Goal: Transaction & Acquisition: Purchase product/service

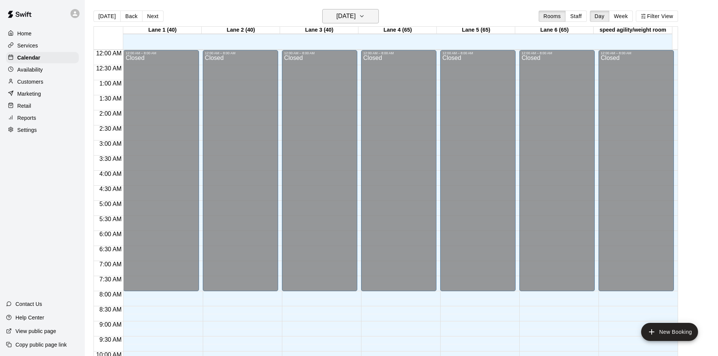
click at [356, 20] on h6 "[DATE]" at bounding box center [345, 16] width 19 height 11
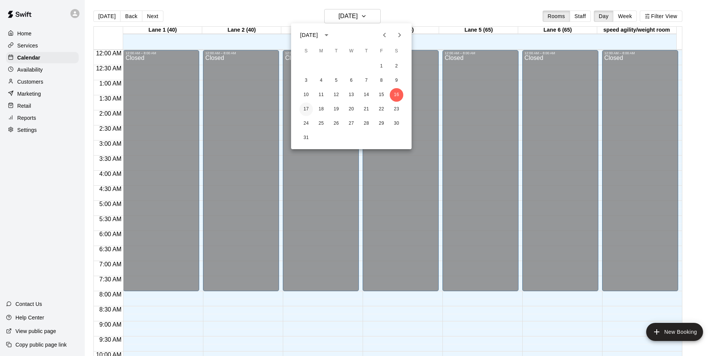
click at [307, 108] on button "17" at bounding box center [307, 109] width 14 height 14
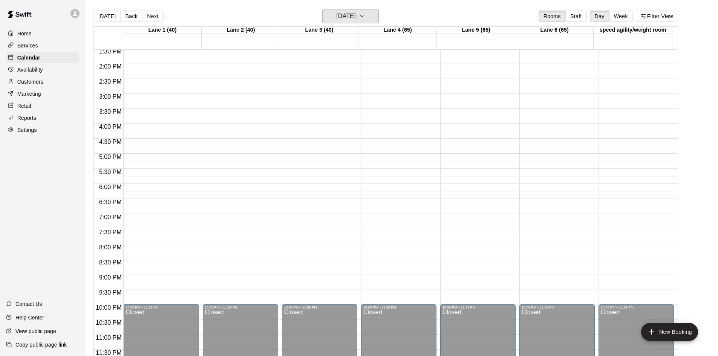
scroll to position [221, 0]
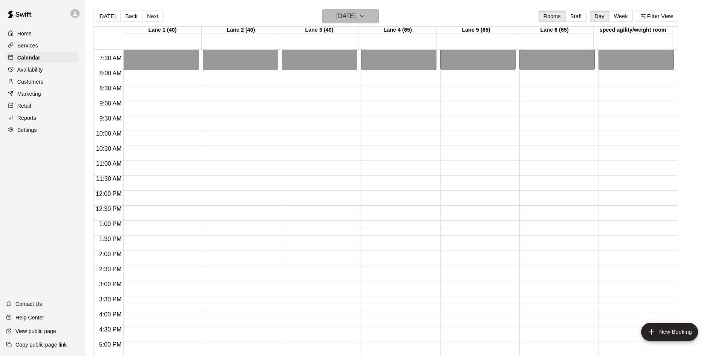
click at [349, 16] on h6 "[DATE]" at bounding box center [345, 16] width 19 height 11
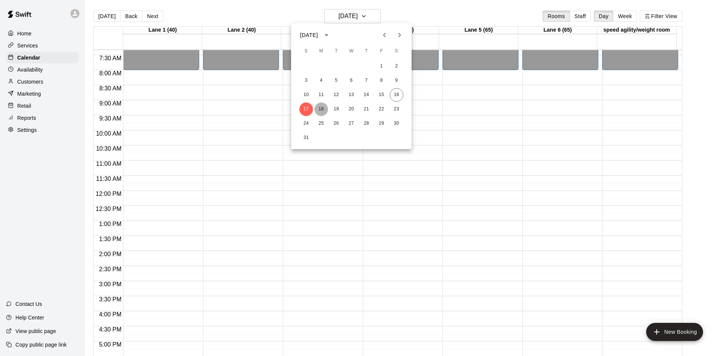
click at [325, 107] on button "18" at bounding box center [322, 109] width 14 height 14
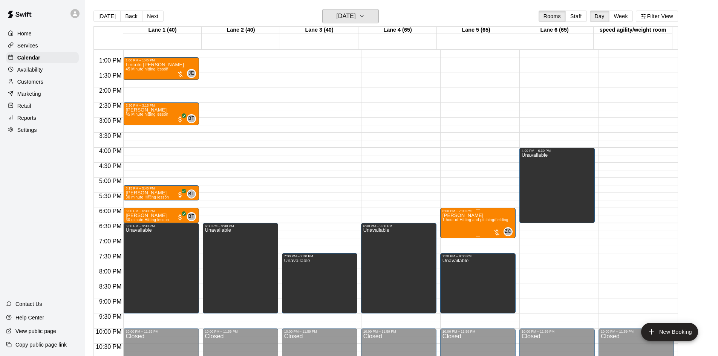
scroll to position [372, 0]
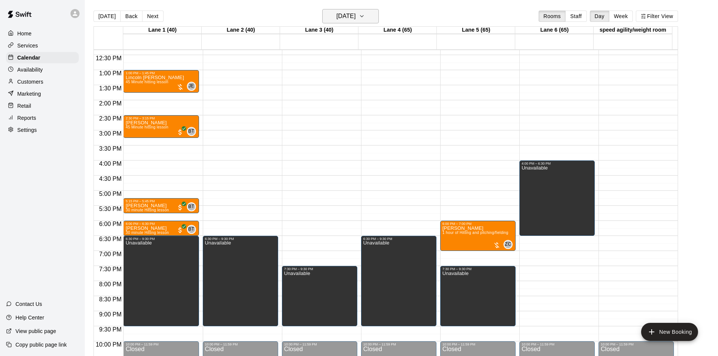
click at [349, 18] on h6 "[DATE]" at bounding box center [345, 16] width 19 height 11
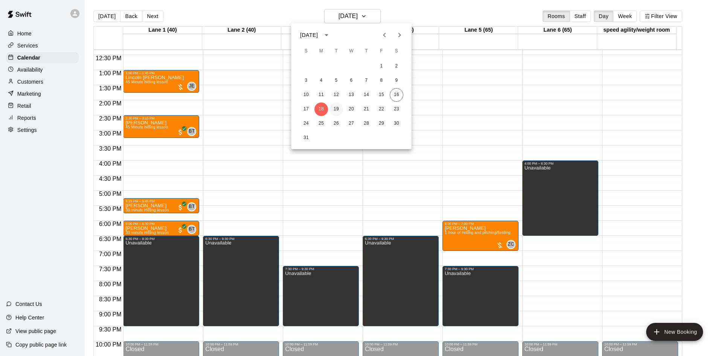
click at [335, 107] on button "19" at bounding box center [337, 109] width 14 height 14
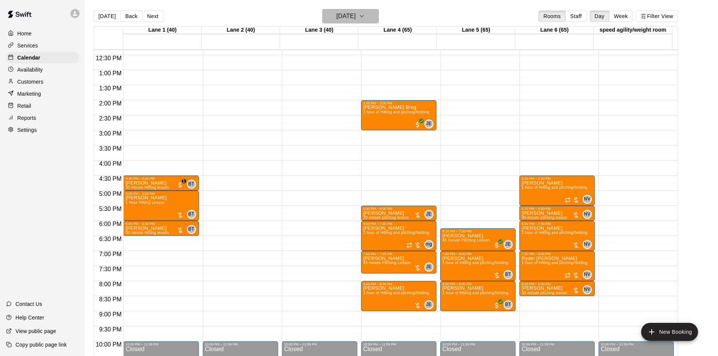
click at [345, 14] on h6 "[DATE]" at bounding box center [345, 16] width 19 height 11
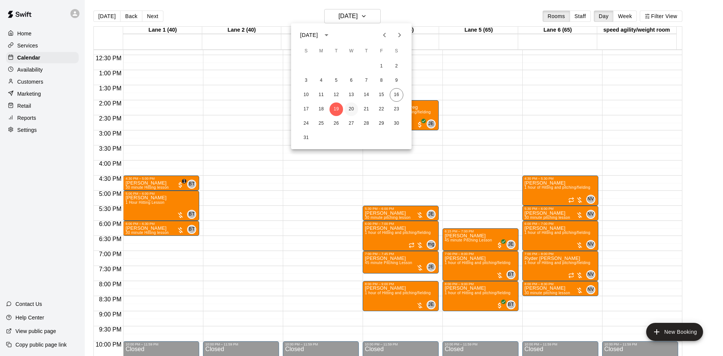
click at [351, 112] on button "20" at bounding box center [352, 109] width 14 height 14
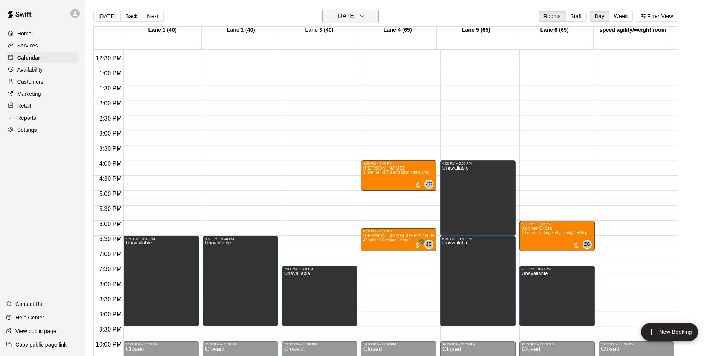
click at [349, 9] on button "[DATE]" at bounding box center [350, 16] width 57 height 14
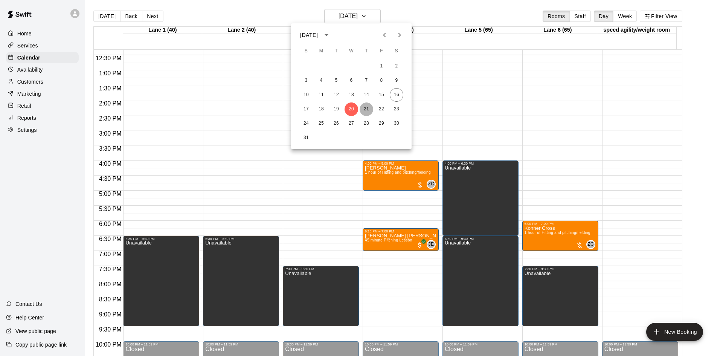
click at [368, 103] on button "21" at bounding box center [367, 109] width 14 height 14
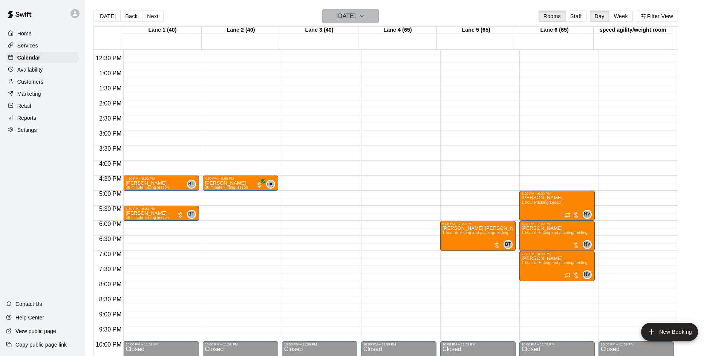
click at [356, 19] on h6 "[DATE]" at bounding box center [345, 16] width 19 height 11
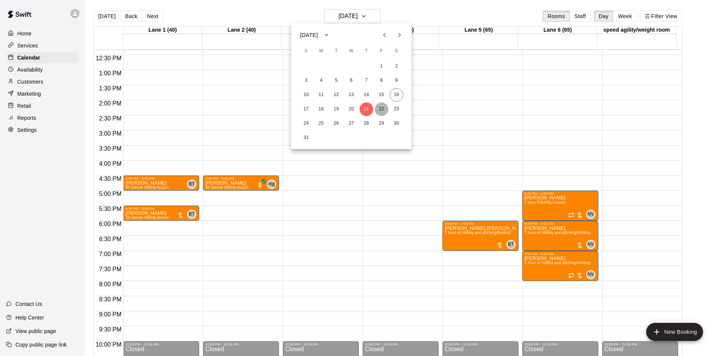
click at [379, 107] on button "22" at bounding box center [382, 109] width 14 height 14
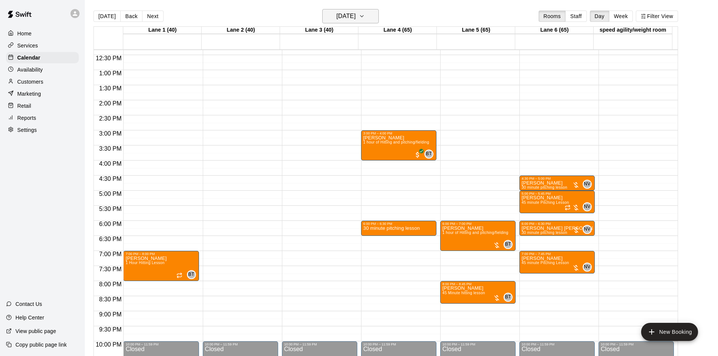
click at [356, 16] on h6 "[DATE]" at bounding box center [345, 16] width 19 height 11
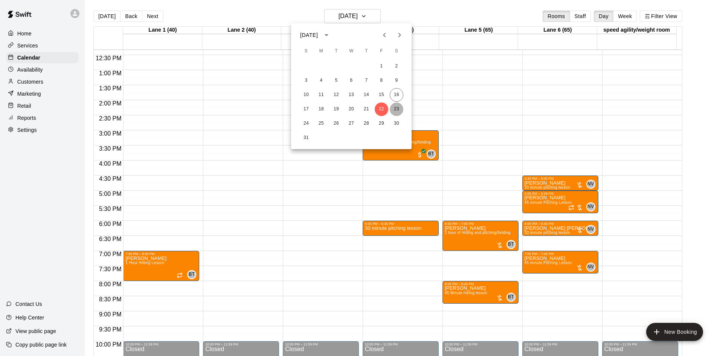
click at [397, 107] on button "23" at bounding box center [397, 109] width 14 height 14
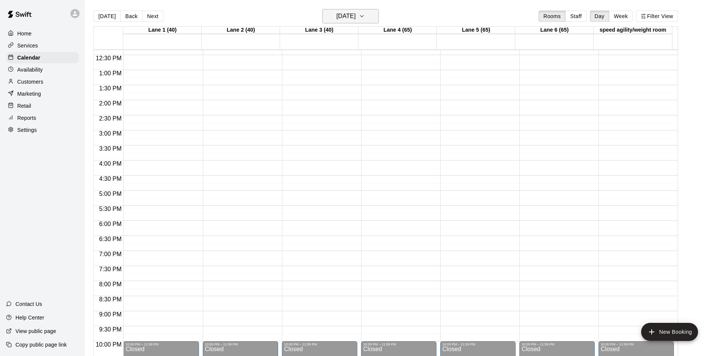
click at [356, 15] on h6 "[DATE]" at bounding box center [345, 16] width 19 height 11
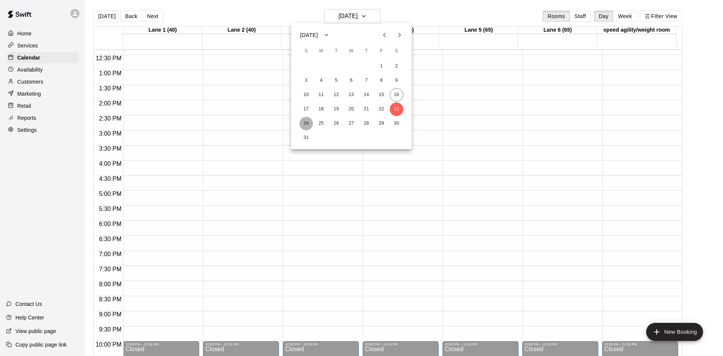
click at [305, 121] on button "24" at bounding box center [307, 124] width 14 height 14
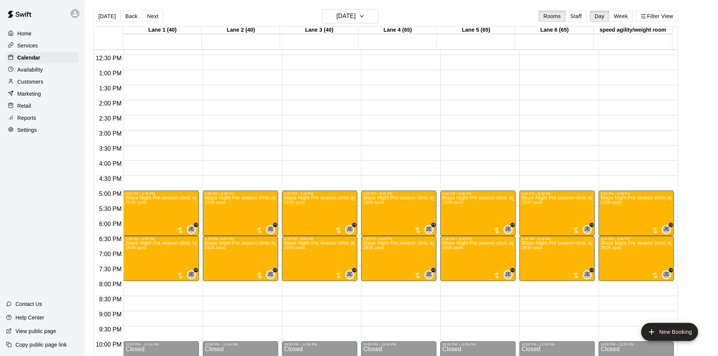
click at [355, 9] on main "[DATE] Back [DATE][DATE] Rooms Staff Day Week [GEOGRAPHIC_DATA] 1 (40) [GEOGRAP…" at bounding box center [401, 184] width 633 height 368
click at [353, 14] on h6 "[DATE]" at bounding box center [345, 16] width 19 height 11
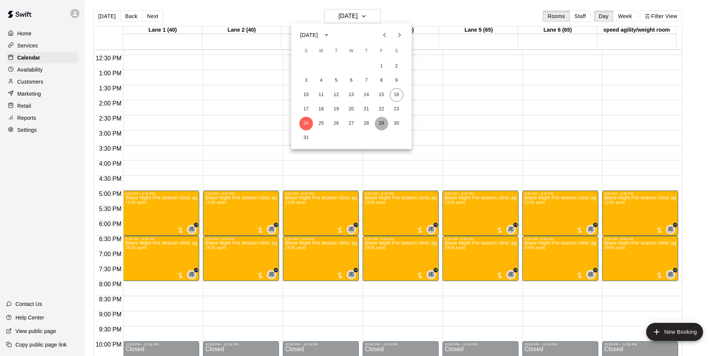
click at [382, 123] on button "29" at bounding box center [382, 124] width 14 height 14
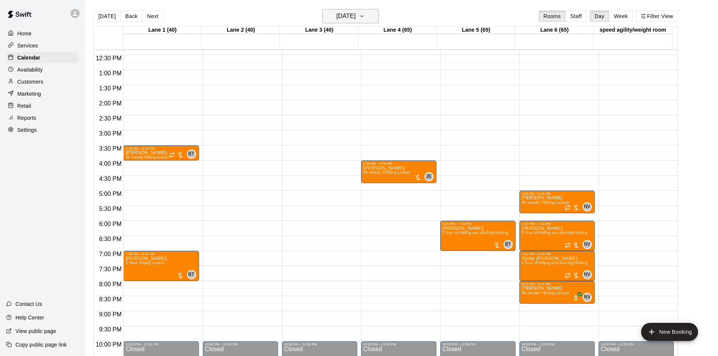
click at [367, 14] on button "[DATE]" at bounding box center [350, 16] width 57 height 14
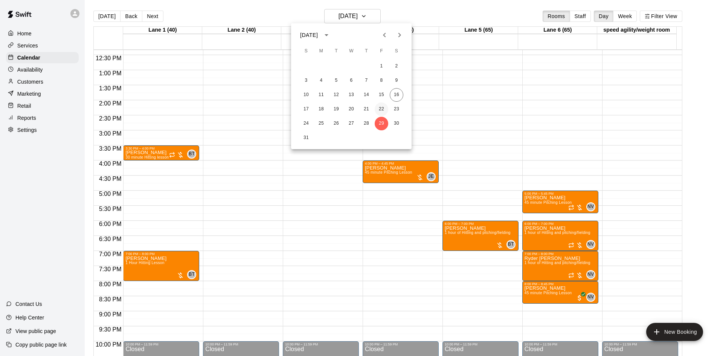
click at [382, 106] on button "22" at bounding box center [382, 109] width 14 height 14
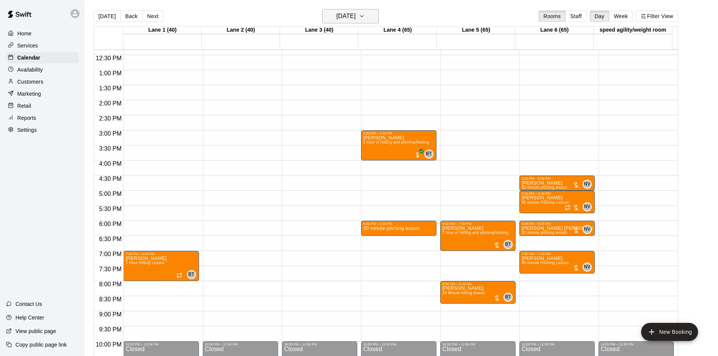
click at [356, 13] on h6 "[DATE]" at bounding box center [345, 16] width 19 height 11
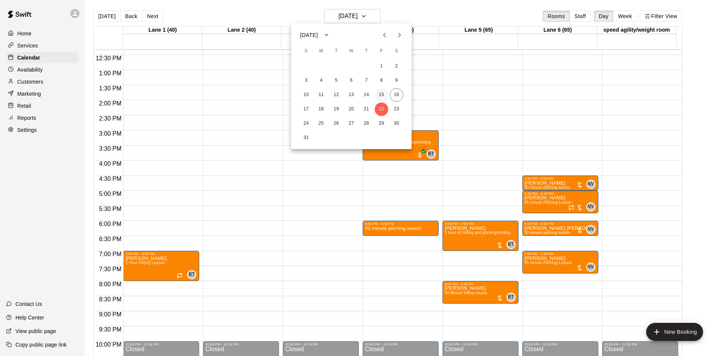
click at [381, 92] on button "15" at bounding box center [382, 95] width 14 height 14
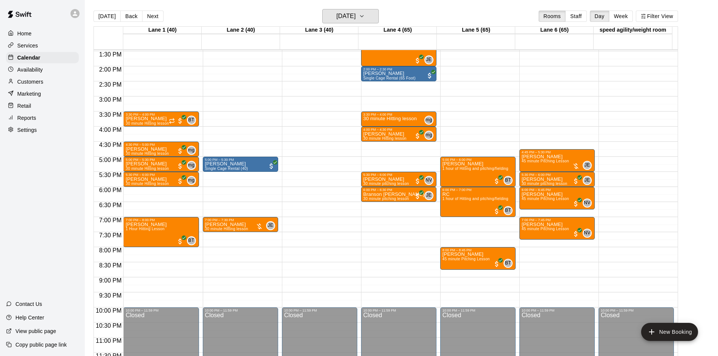
scroll to position [410, 0]
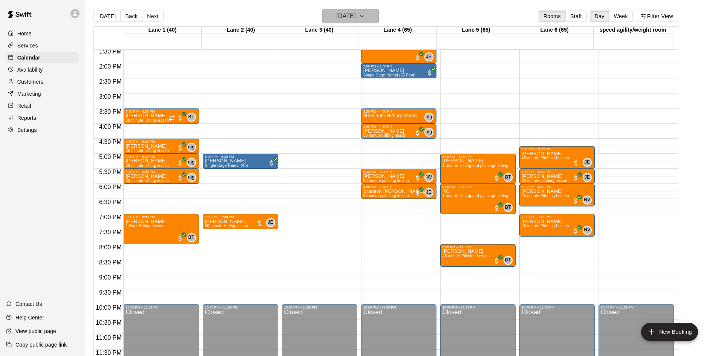
click at [363, 15] on icon "button" at bounding box center [361, 16] width 3 height 2
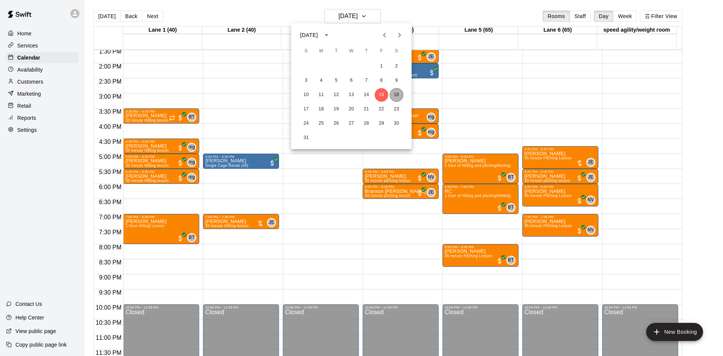
click at [396, 96] on button "16" at bounding box center [397, 95] width 14 height 14
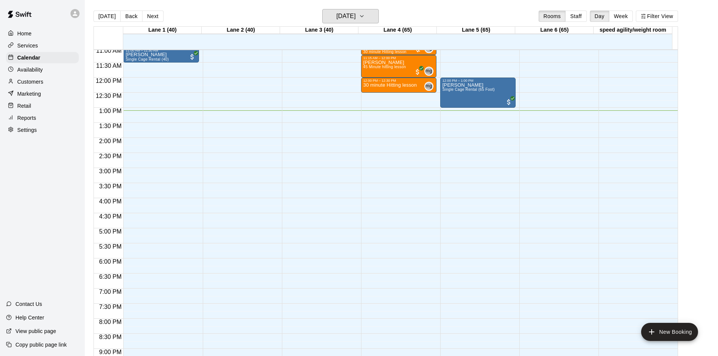
scroll to position [221, 0]
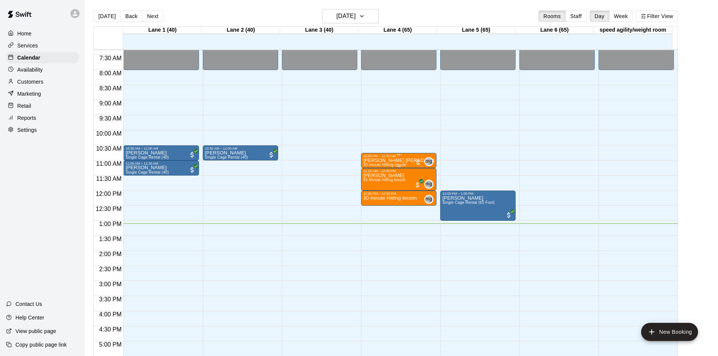
click at [415, 162] on div at bounding box center [418, 163] width 8 height 8
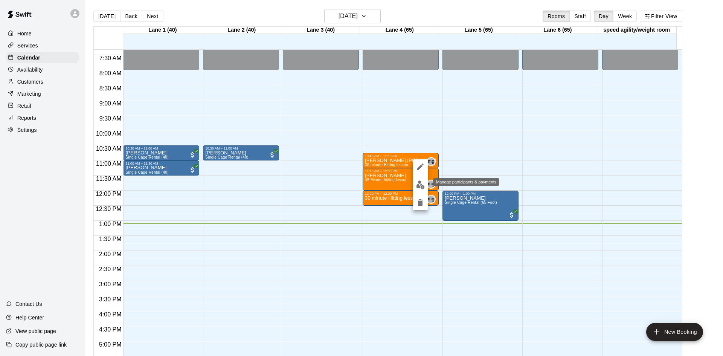
click at [422, 187] on img "edit" at bounding box center [420, 184] width 9 height 9
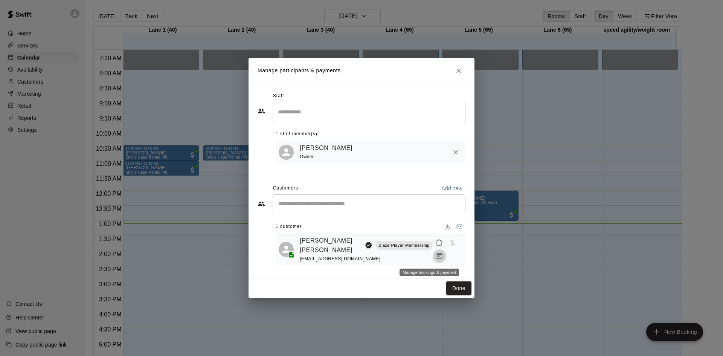
click at [437, 254] on icon "Manage bookings & payment" at bounding box center [440, 256] width 6 height 6
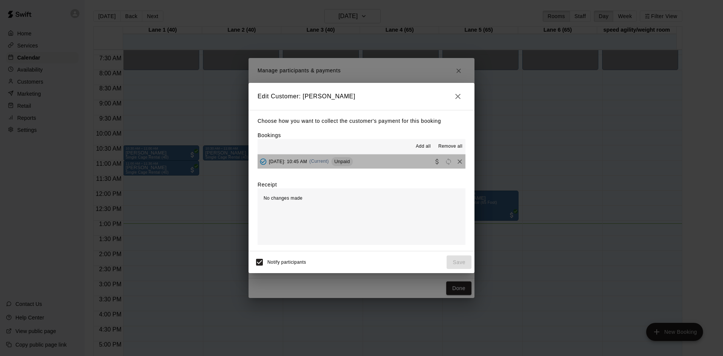
click at [388, 160] on button "[DATE]: 10:45 AM (Current) Unpaid" at bounding box center [362, 161] width 208 height 14
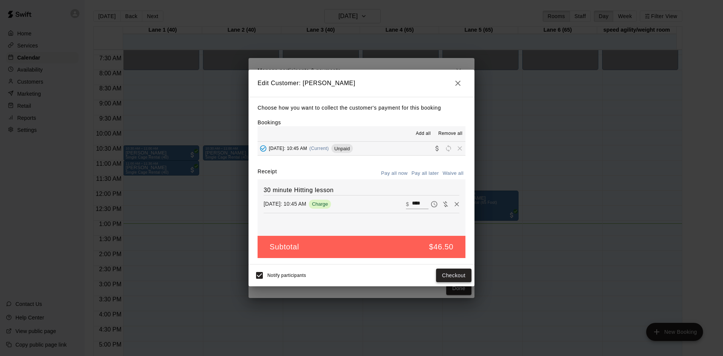
click at [456, 273] on button "Checkout" at bounding box center [453, 276] width 35 height 14
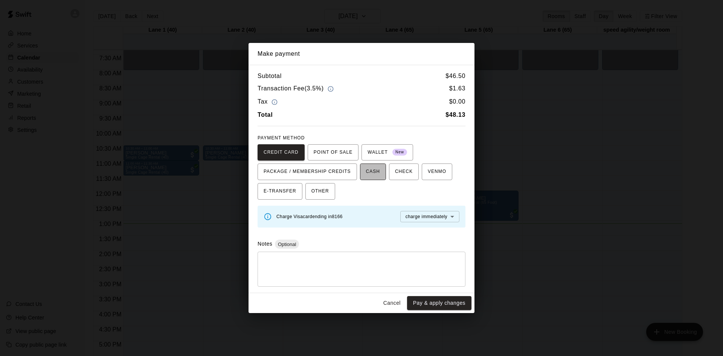
click at [379, 171] on span "CASH" at bounding box center [373, 172] width 14 height 12
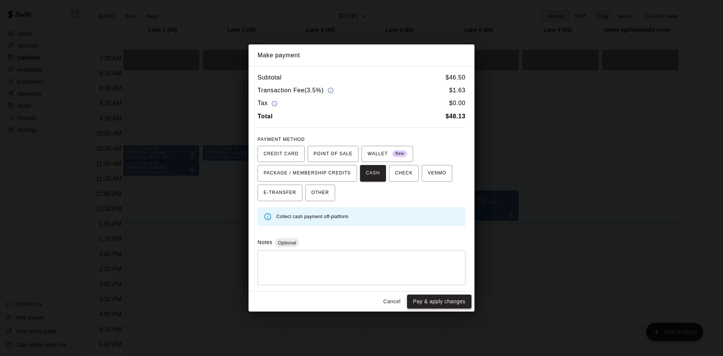
click at [440, 301] on button "Pay & apply changes" at bounding box center [439, 302] width 64 height 14
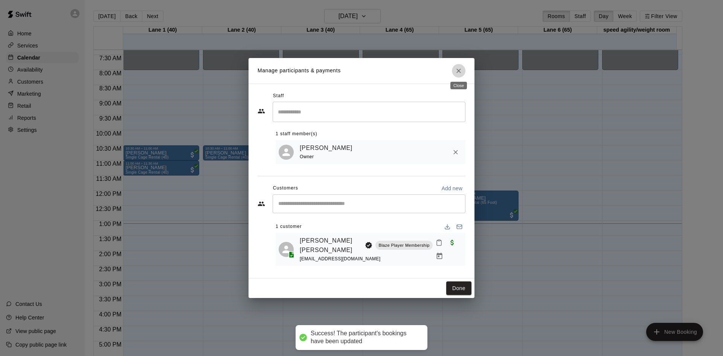
click at [460, 70] on icon "Close" at bounding box center [459, 71] width 8 height 8
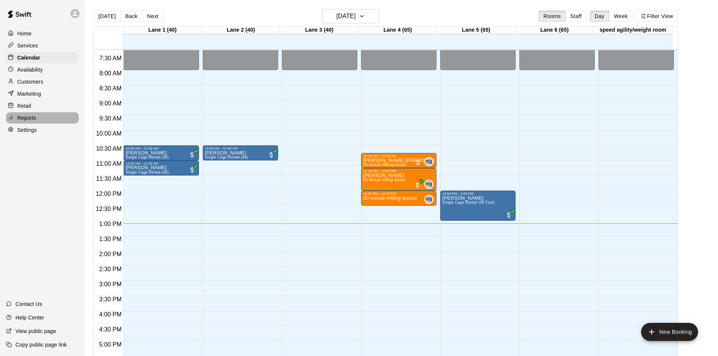
click at [36, 120] on p "Reports" at bounding box center [26, 118] width 19 height 8
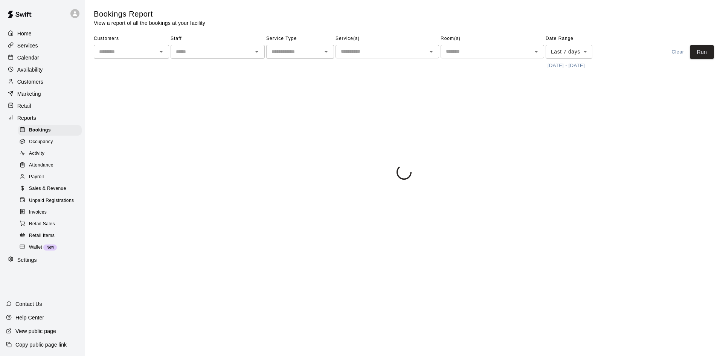
click at [46, 146] on span "Occupancy" at bounding box center [41, 142] width 24 height 8
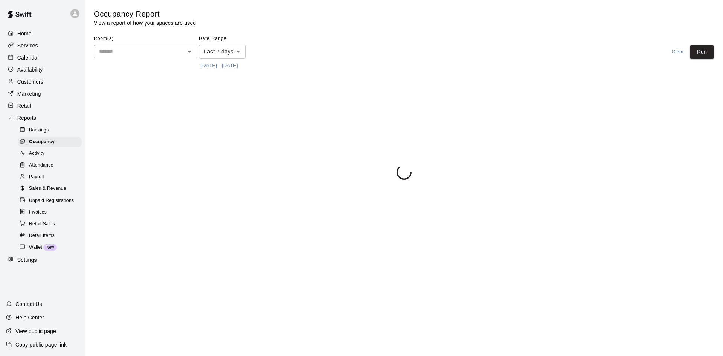
click at [176, 50] on input "text" at bounding box center [139, 51] width 87 height 9
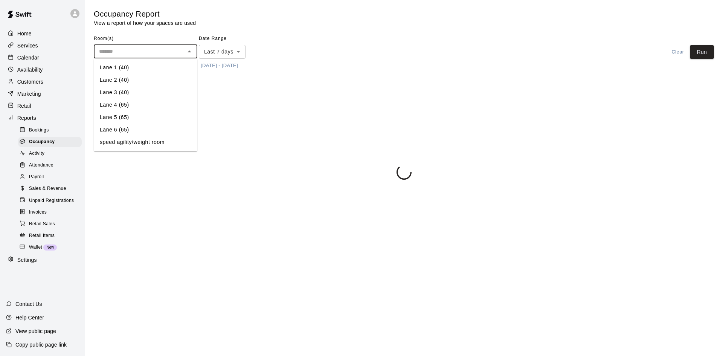
click at [162, 63] on li "Lane 1 (40)" at bounding box center [146, 67] width 104 height 12
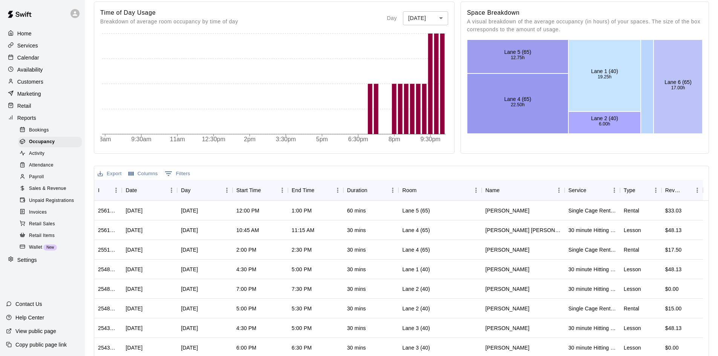
scroll to position [188, 0]
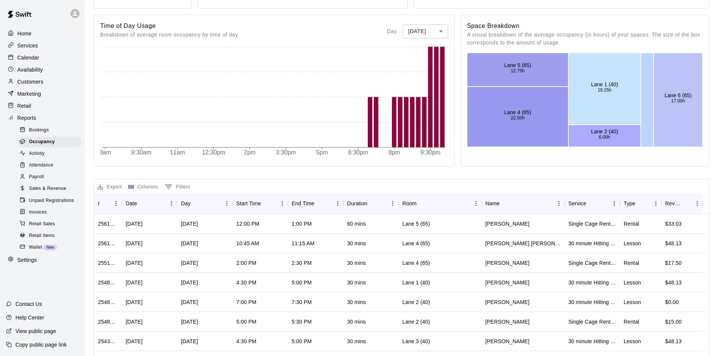
click at [49, 169] on span "Attendance" at bounding box center [41, 166] width 24 height 8
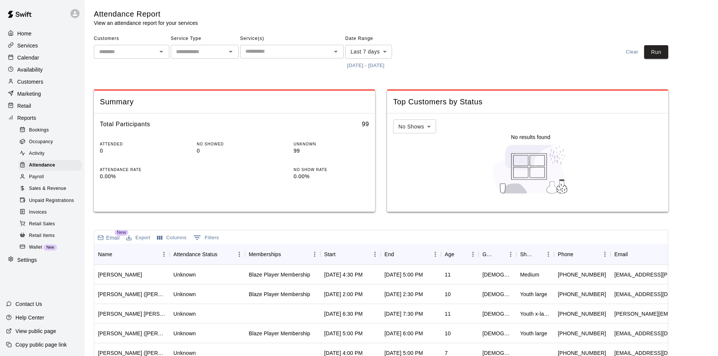
click at [51, 192] on span "Sales & Revenue" at bounding box center [47, 189] width 37 height 8
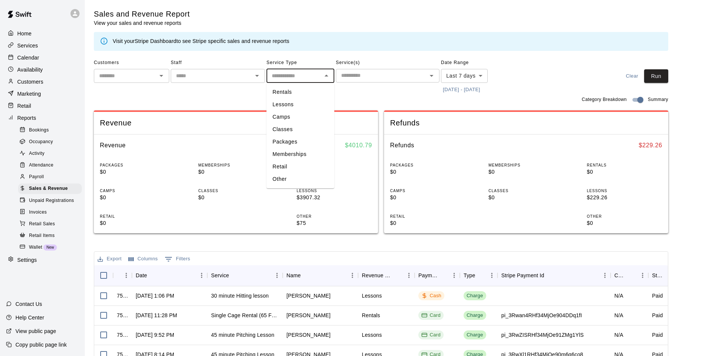
click at [276, 73] on input "text" at bounding box center [294, 75] width 51 height 9
click at [284, 107] on li "Lessons" at bounding box center [300, 104] width 68 height 12
type input "*******"
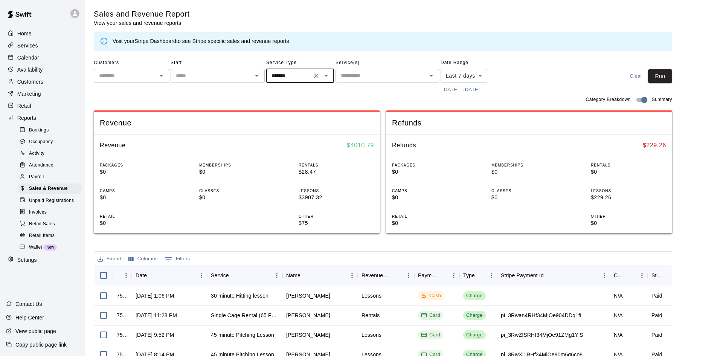
click at [466, 70] on body "Home Services Calendar Availability Customers Marketing Retail Reports Bookings…" at bounding box center [361, 259] width 723 height 518
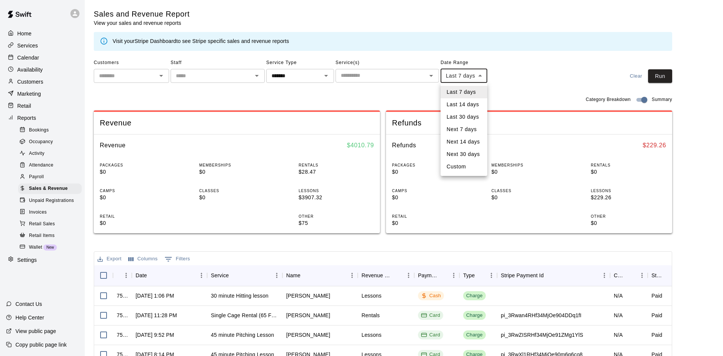
click at [466, 113] on li "Last 30 days" at bounding box center [464, 117] width 47 height 12
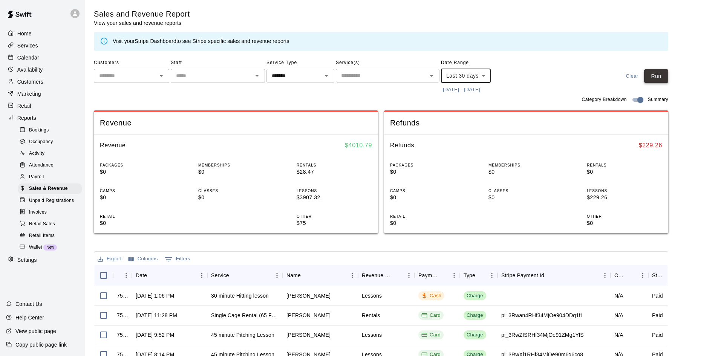
click at [666, 75] on button "Run" at bounding box center [656, 76] width 24 height 14
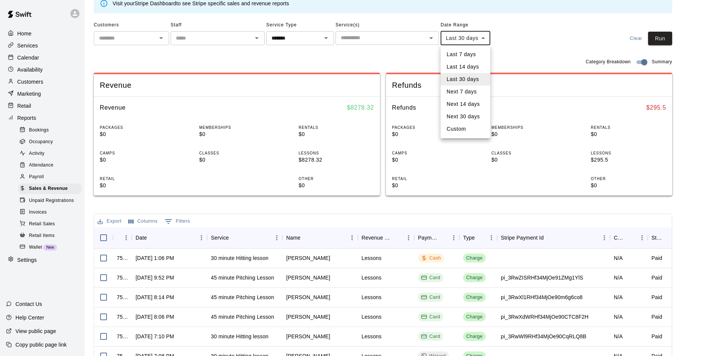
click at [471, 38] on body "Home Services Calendar Availability Customers Marketing Retail Reports Bookings…" at bounding box center [361, 221] width 723 height 518
click at [471, 117] on li "Next 30 days" at bounding box center [466, 116] width 50 height 12
type input "*********"
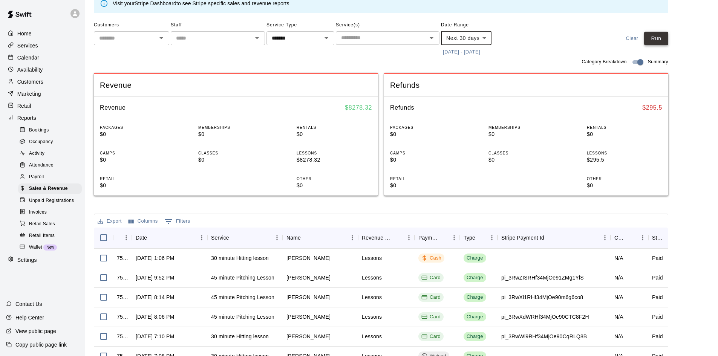
click at [653, 38] on button "Run" at bounding box center [656, 39] width 24 height 14
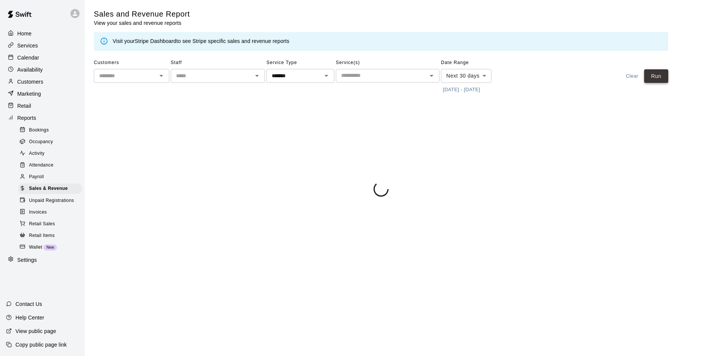
scroll to position [0, 0]
